Goal: Task Accomplishment & Management: Manage account settings

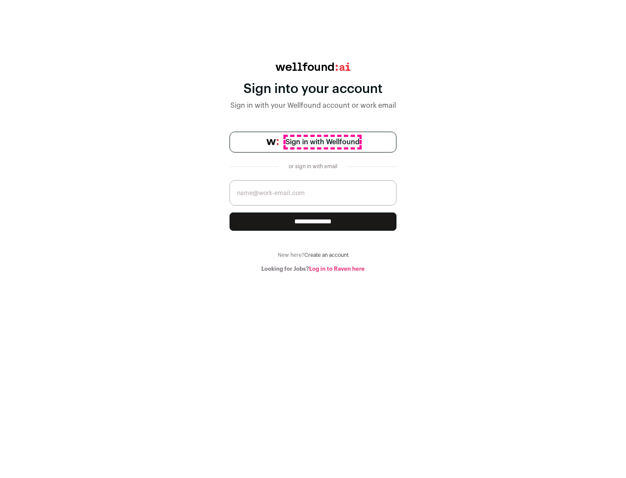
click at [322, 142] on span "Sign in with Wellfound" at bounding box center [322, 142] width 74 height 10
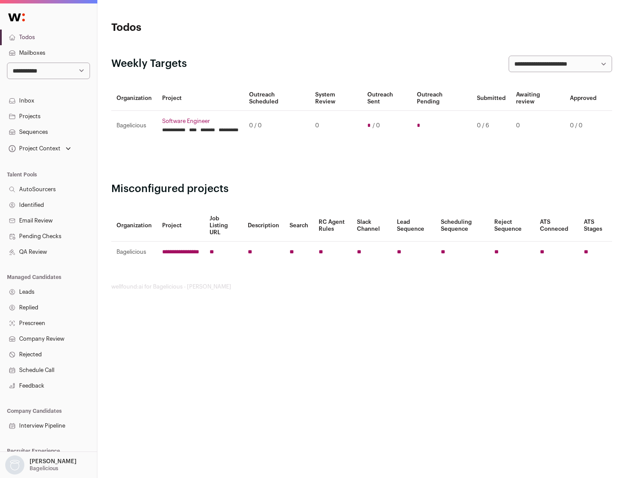
click at [48, 116] on link "Projects" at bounding box center [48, 117] width 97 height 16
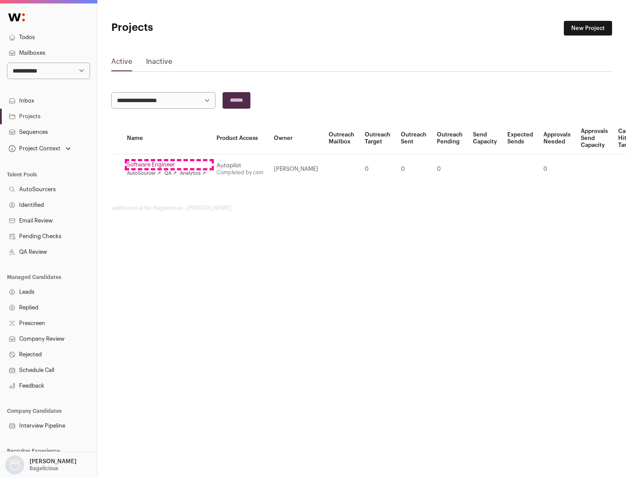
click at [169, 165] on link "Software Engineer" at bounding box center [166, 164] width 79 height 7
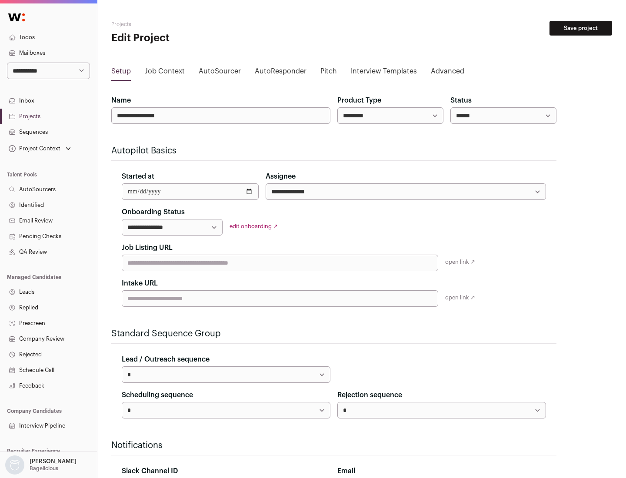
click at [580, 28] on button "Save project" at bounding box center [580, 28] width 63 height 15
